Goal: Use online tool/utility

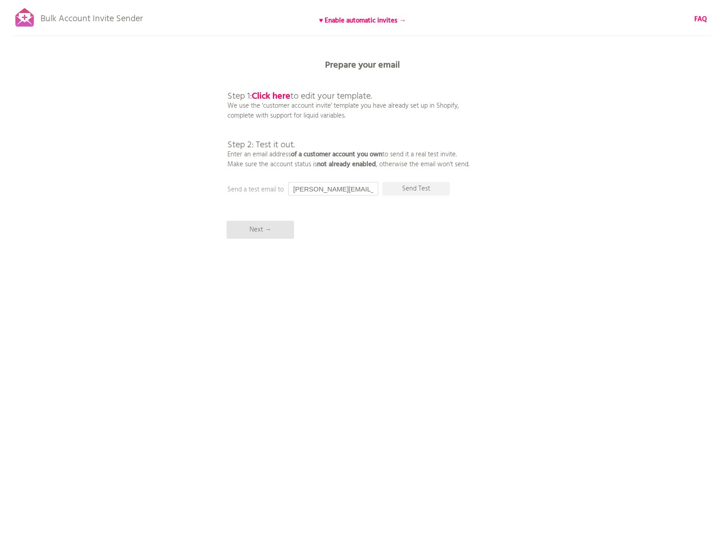
click at [363, 190] on input "[PERSON_NAME][EMAIL_ADDRESS][DOMAIN_NAME]" at bounding box center [333, 189] width 90 height 14
click at [336, 192] on input "[PERSON_NAME][EMAIL_ADDRESS][DOMAIN_NAME]" at bounding box center [333, 189] width 90 height 14
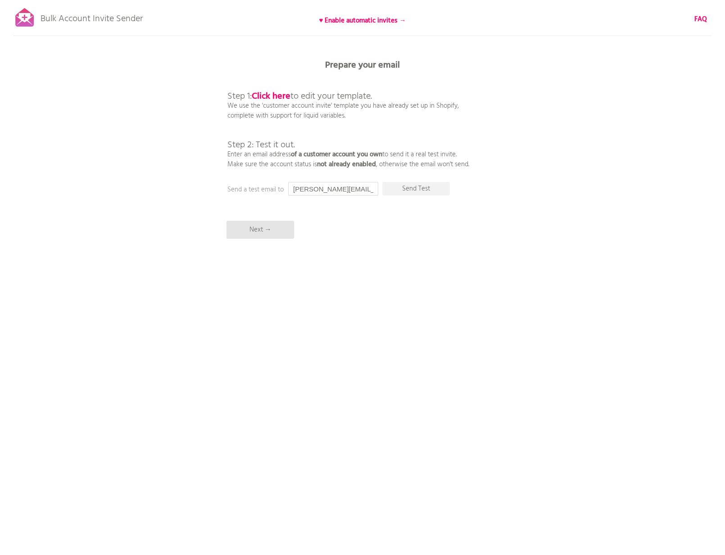
click at [336, 192] on input "[PERSON_NAME][EMAIL_ADDRESS][DOMAIN_NAME]" at bounding box center [333, 189] width 90 height 14
click at [316, 186] on input "text" at bounding box center [333, 189] width 90 height 14
type input "a"
click at [411, 182] on p "Send Test" at bounding box center [416, 189] width 68 height 14
click at [347, 190] on input "[EMAIL_ADDRESS][DOMAIN_NAME]" at bounding box center [333, 189] width 90 height 14
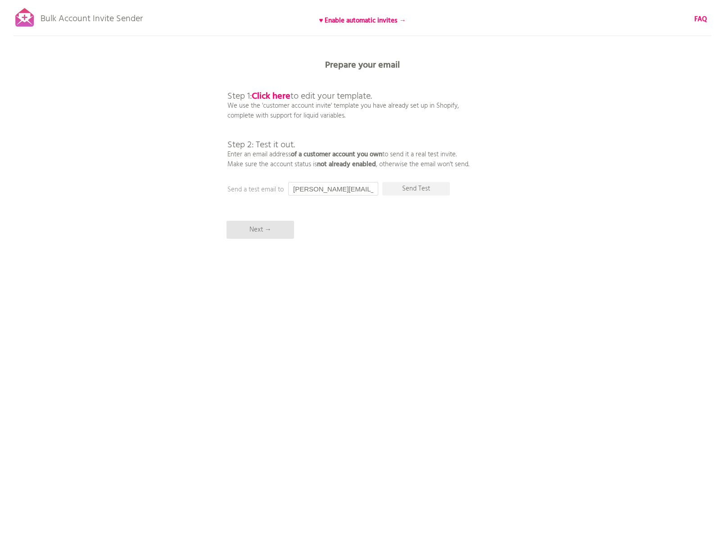
type input "[PERSON_NAME][EMAIL_ADDRESS][DOMAIN_NAME]"
click at [363, 232] on div "Bulk Account Invite Sender ♥ Enable automatic invites → FAQ Synced all customer…" at bounding box center [362, 157] width 725 height 315
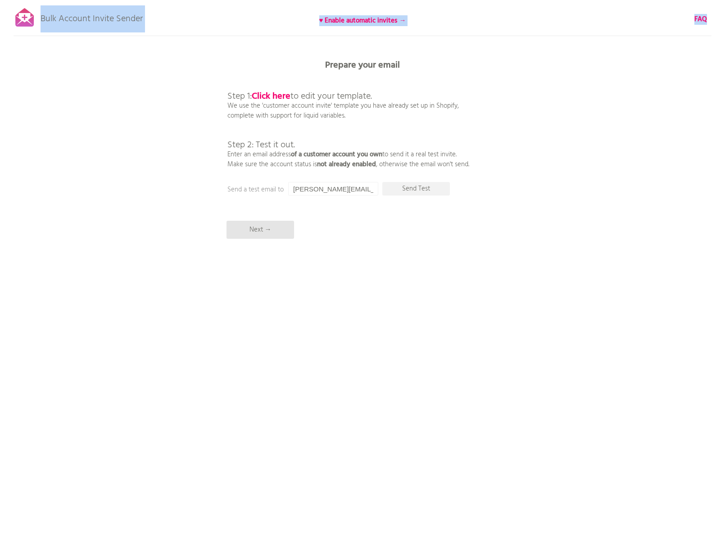
drag, startPoint x: 165, startPoint y: 17, endPoint x: 42, endPoint y: 17, distance: 122.9
click at [42, 17] on div "Bulk Account Invite Sender ♥ Enable automatic invites → FAQ Synced all customer…" at bounding box center [362, 157] width 725 height 315
click at [62, 20] on p "Bulk Account Invite Sender" at bounding box center [92, 16] width 102 height 23
